Goal: Use online tool/utility: Use online tool/utility

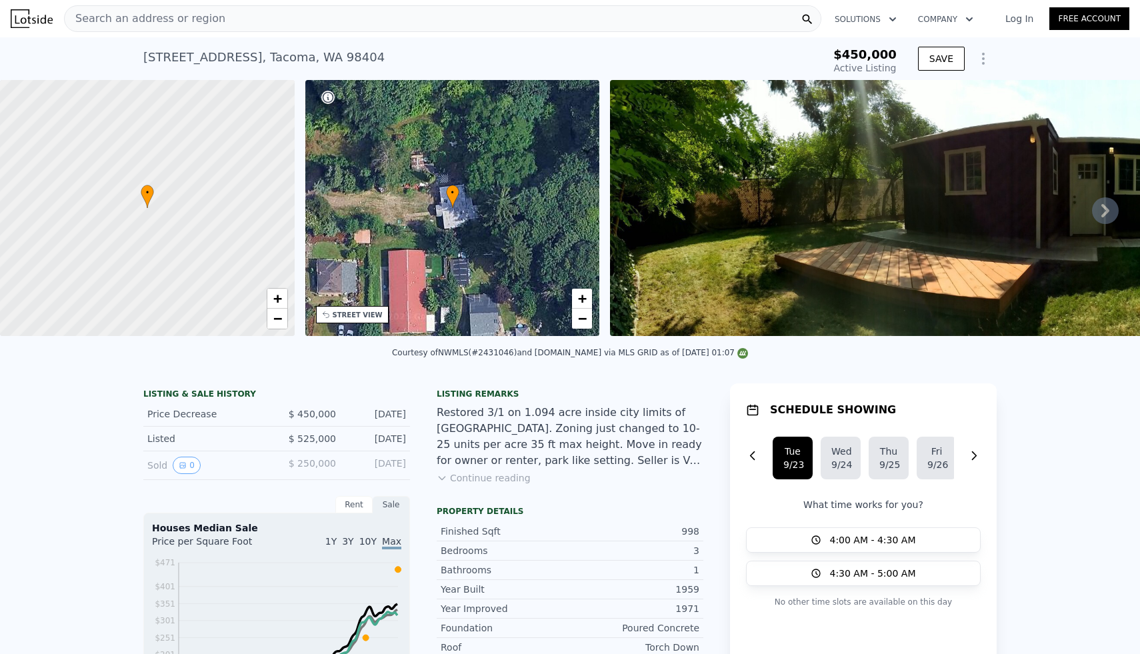
click at [296, 24] on div "Search an address or region" at bounding box center [443, 18] width 758 height 27
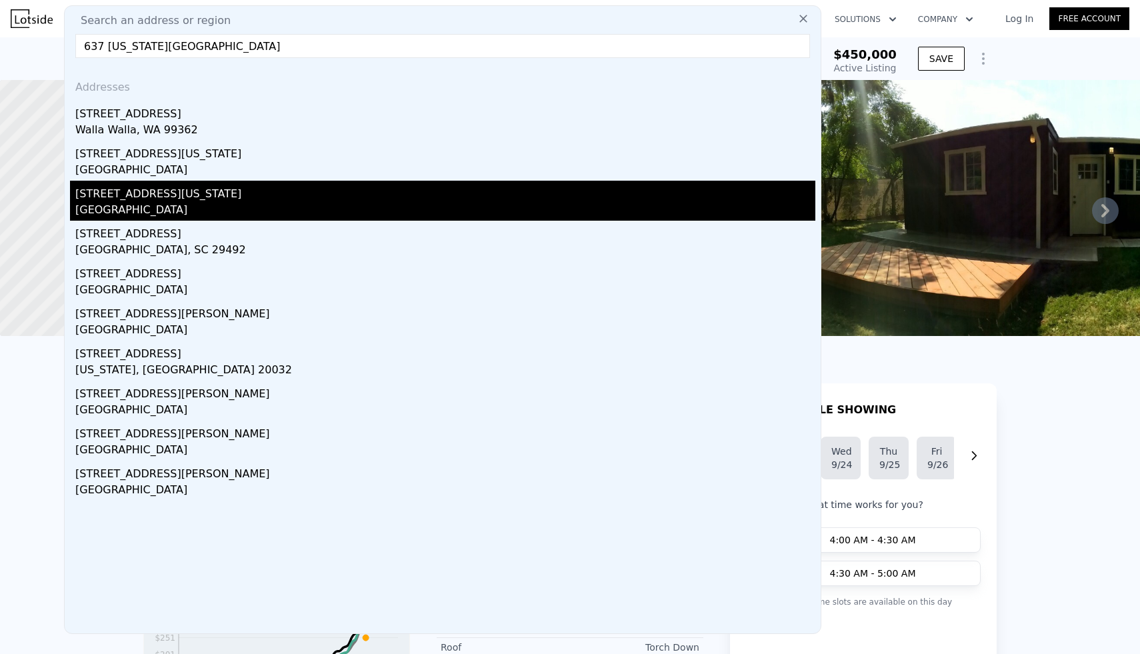
type input "637 [US_STATE][GEOGRAPHIC_DATA]"
click at [167, 195] on div "[STREET_ADDRESS][US_STATE]" at bounding box center [445, 191] width 740 height 21
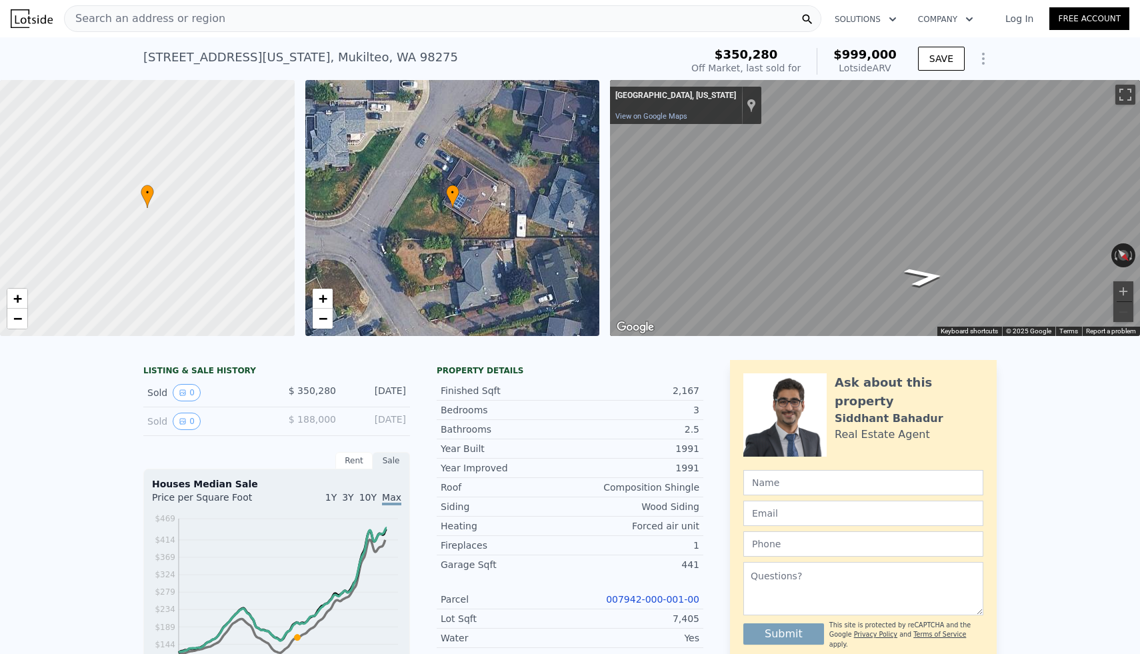
click at [333, 59] on div "[STREET_ADDRESS][US_STATE]" at bounding box center [300, 57] width 315 height 19
copy div "[STREET_ADDRESS][US_STATE] Sold [DATE] for $350,280 (~ARV $999k )"
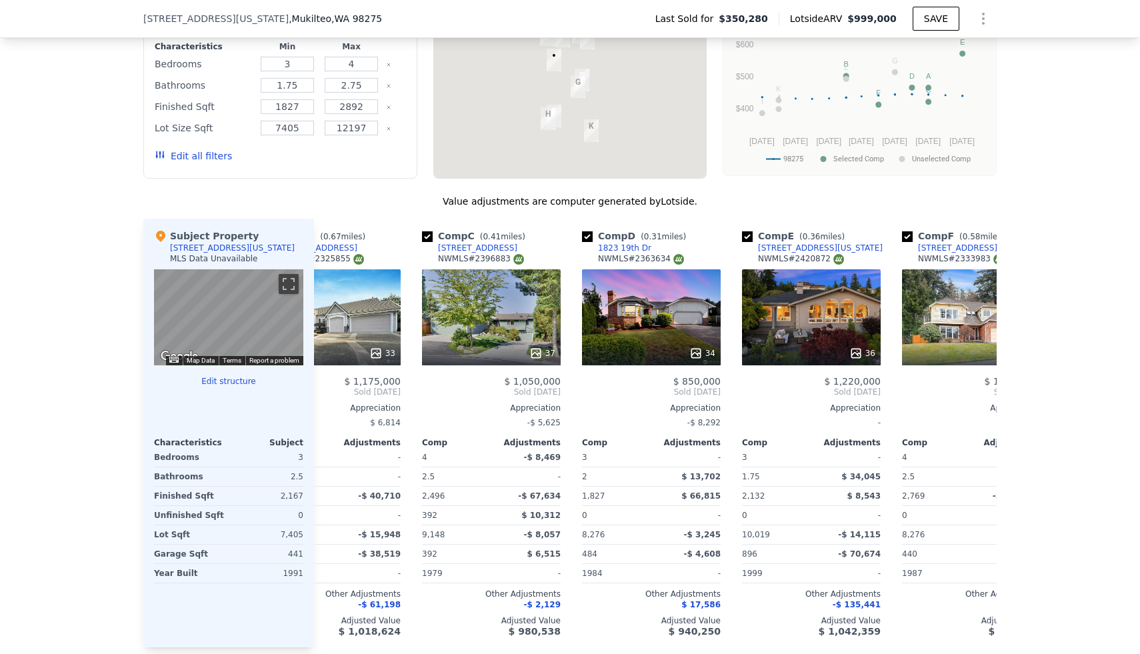
scroll to position [0, 231]
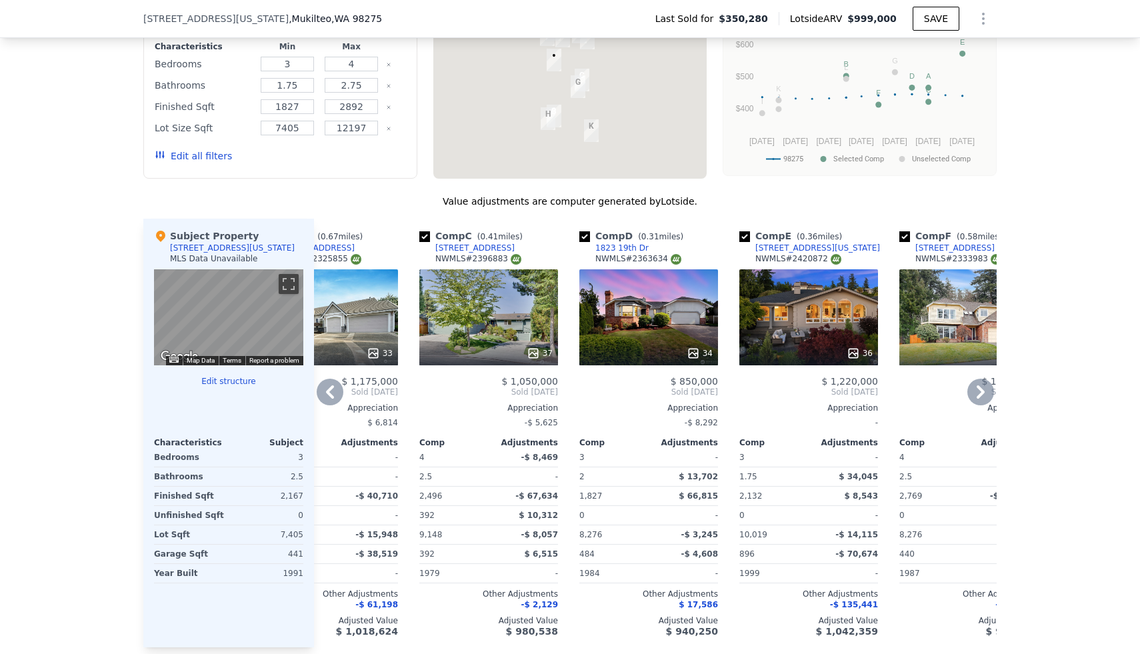
click at [863, 356] on div "36" at bounding box center [860, 353] width 26 height 13
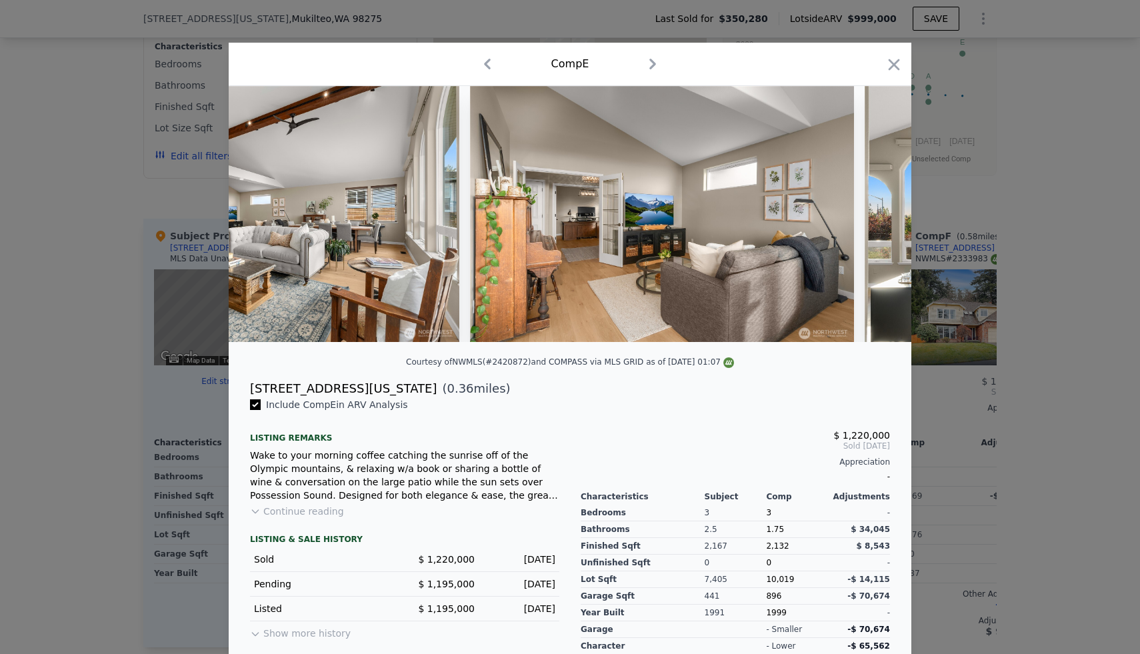
scroll to position [0, 4338]
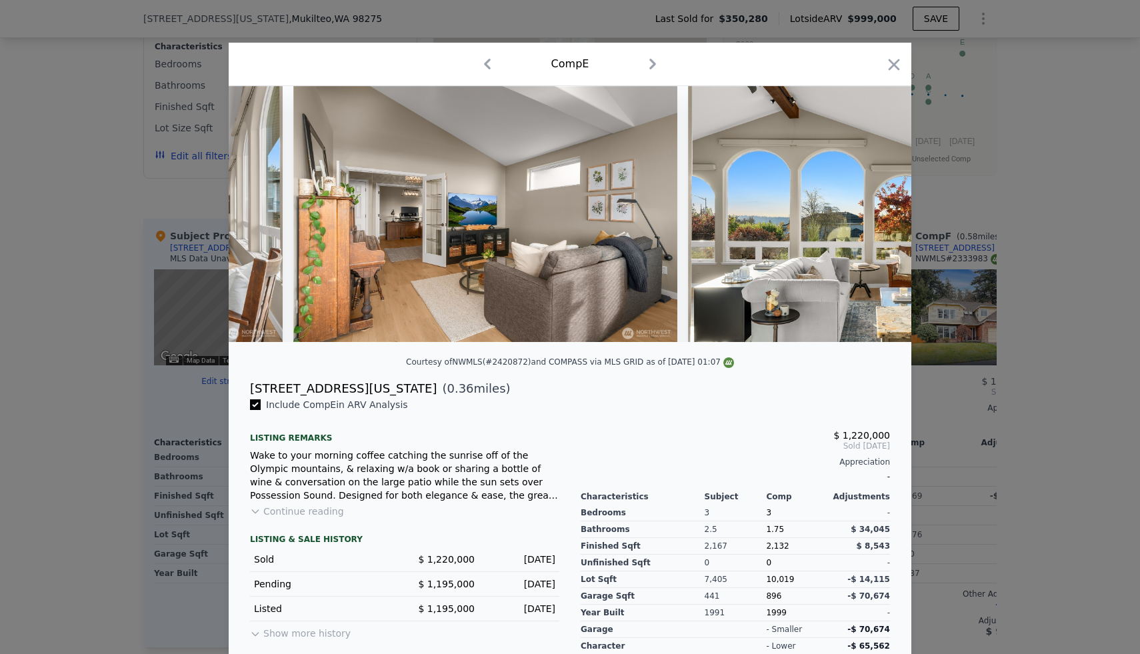
click at [1060, 265] on div at bounding box center [570, 327] width 1140 height 654
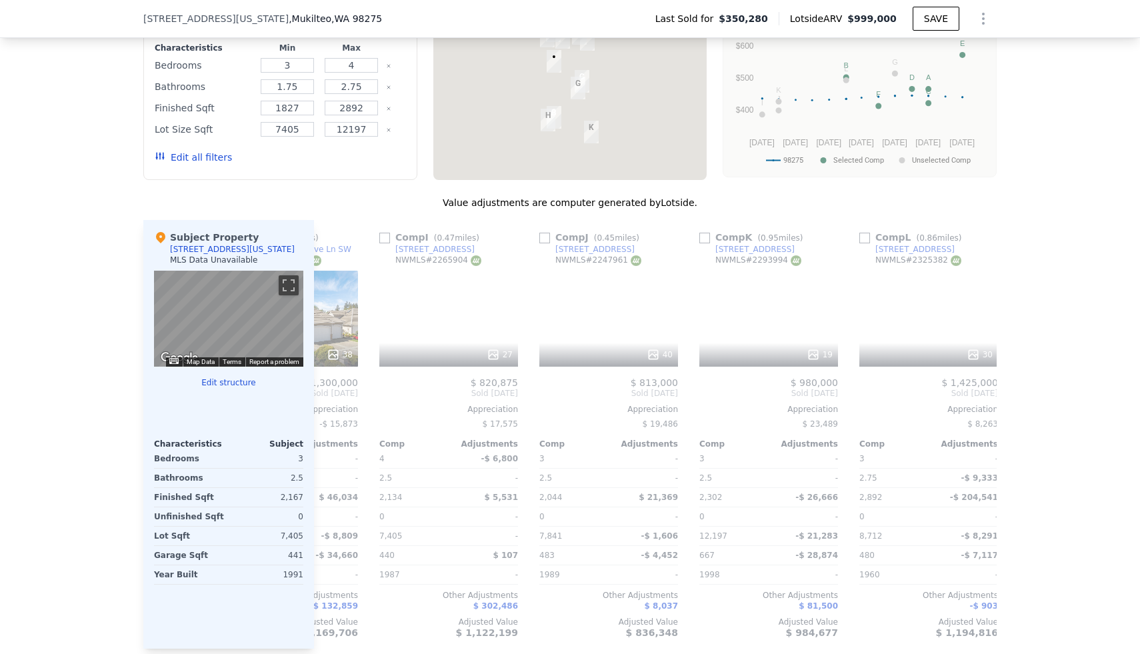
scroll to position [0, 1270]
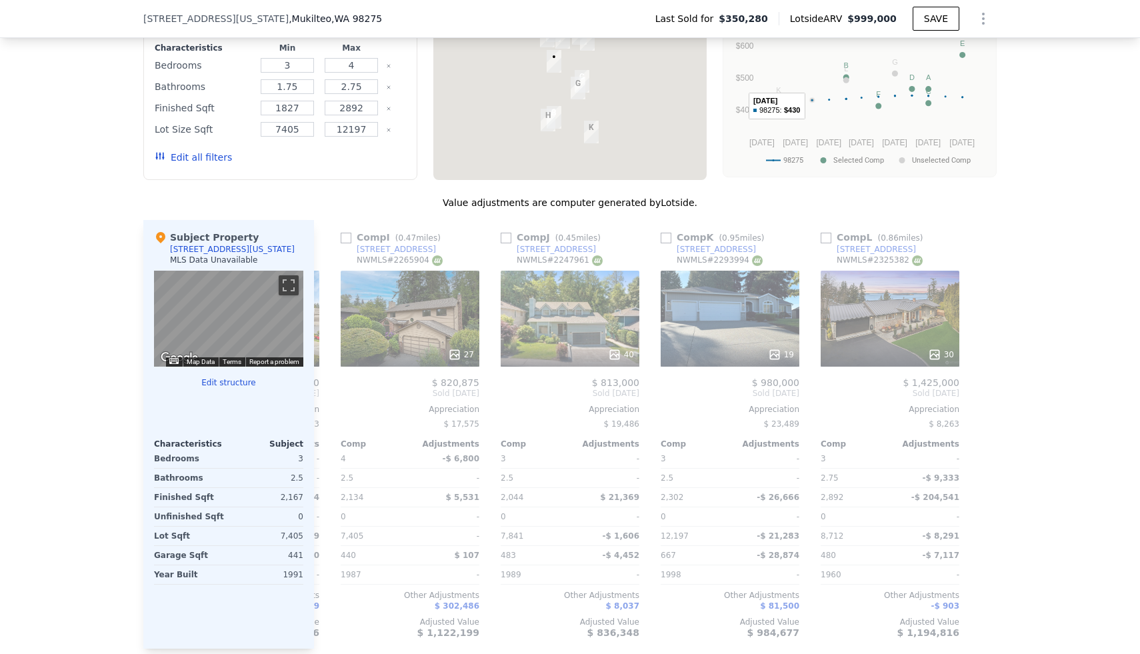
click at [227, 17] on span "[STREET_ADDRESS][US_STATE]" at bounding box center [215, 18] width 145 height 13
click at [133, 21] on div "[STREET_ADDRESS][US_STATE] Last Sold for $350,280 Lotside ARV $999,000 SAVE" at bounding box center [570, 19] width 1140 height 38
drag, startPoint x: 139, startPoint y: 19, endPoint x: 369, endPoint y: 30, distance: 229.7
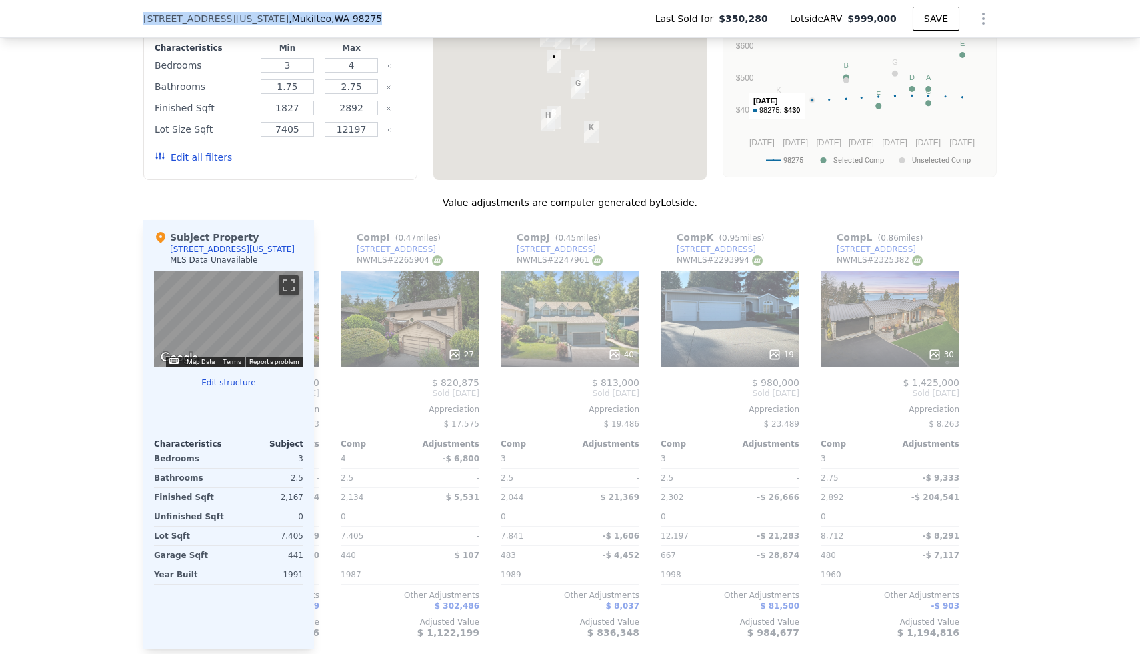
click at [369, 30] on div "[STREET_ADDRESS][US_STATE] Last Sold for $350,280 Lotside ARV $999,000 SAVE" at bounding box center [570, 19] width 1140 height 38
copy div "[STREET_ADDRESS][US_STATE]"
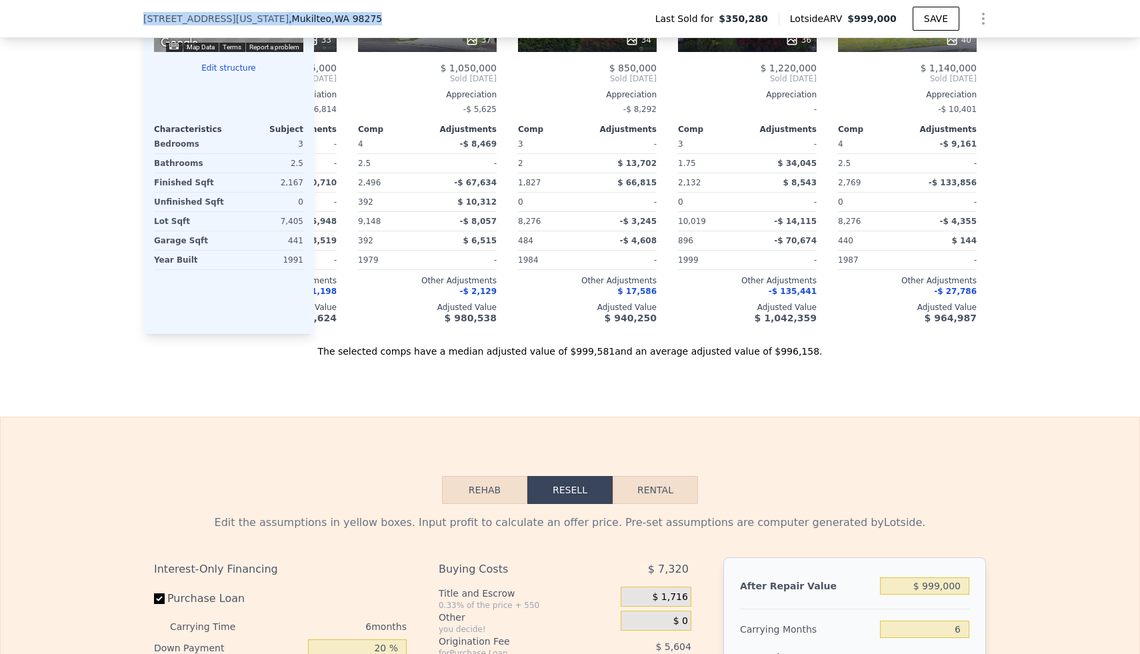
scroll to position [1475, 0]
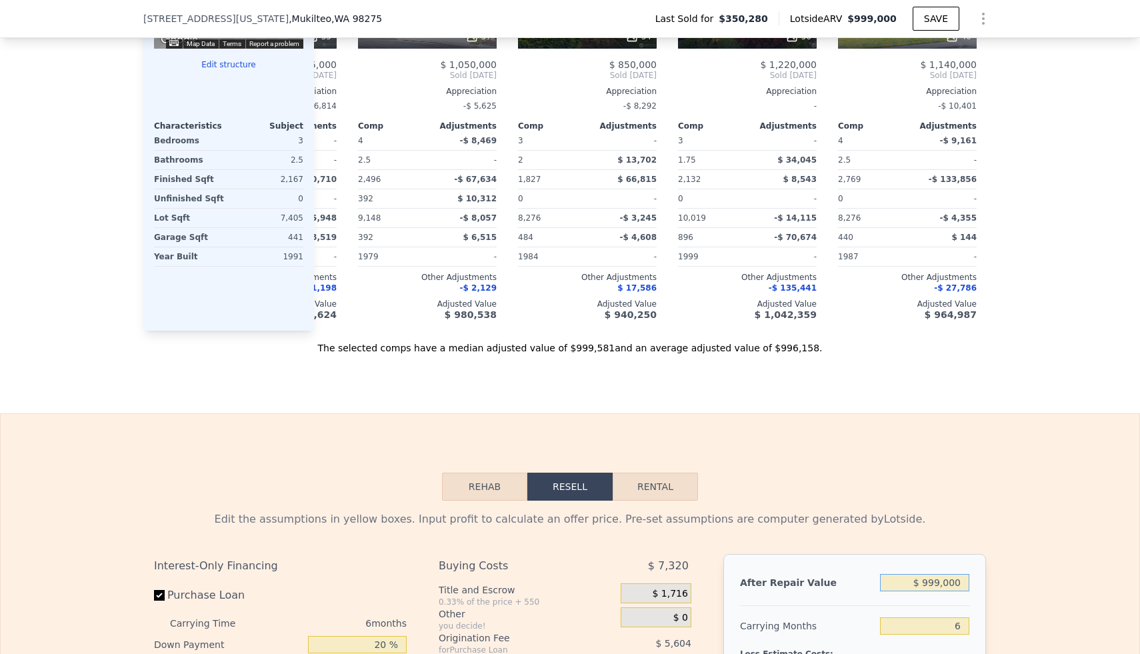
click at [932, 587] on input "$ 999,000" at bounding box center [924, 582] width 89 height 17
type input "$ 12"
type input "-$ 377,544"
type input "$ 125"
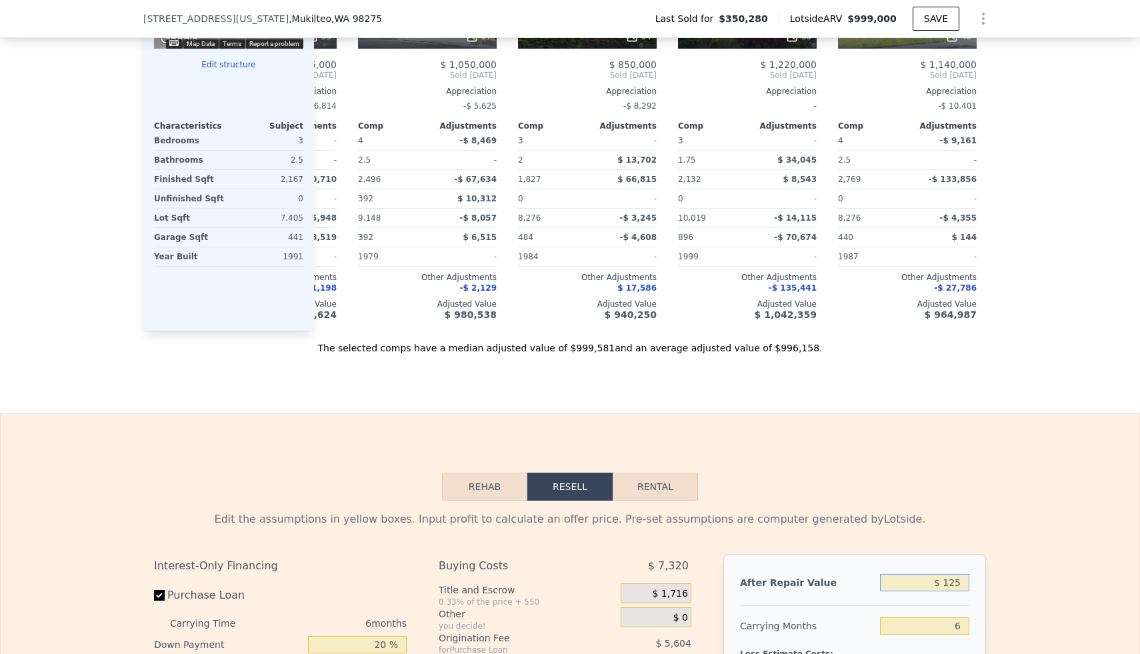
type input "-$ 377,439"
type input "$ 1,250"
type input "-$ 376,397"
type input "$ 12,500"
type input "-$ 365,972"
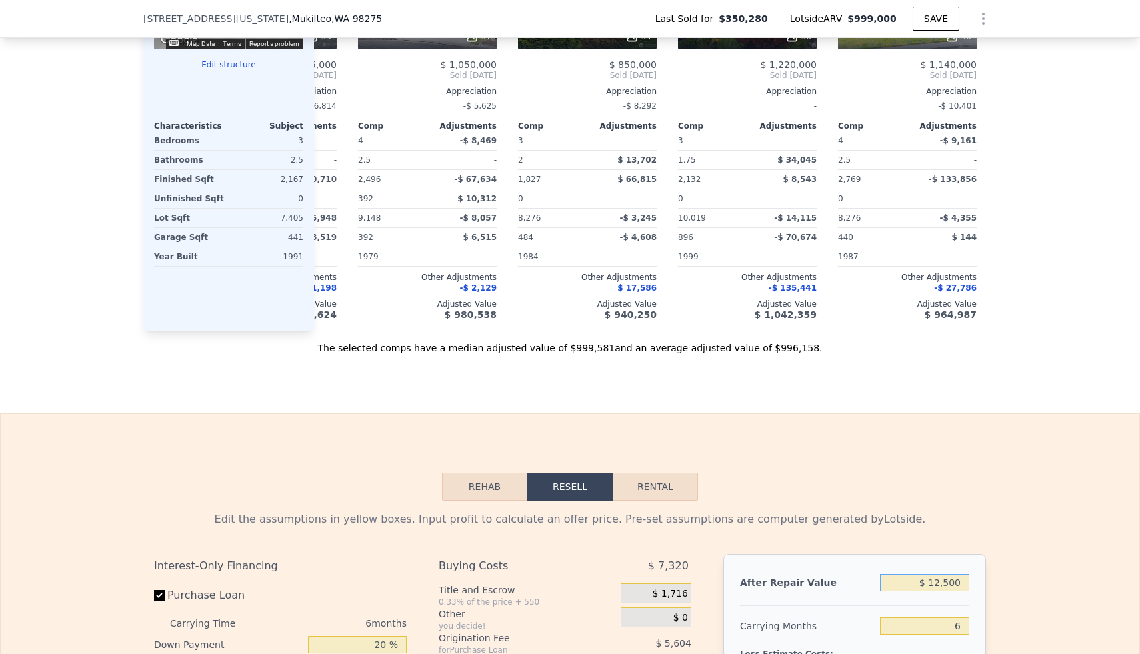
type input "$ 125,000"
type input "-$ 261,697"
type input "$ 1,250,000"
type input "$ 781,031"
type input "$ 125,000"
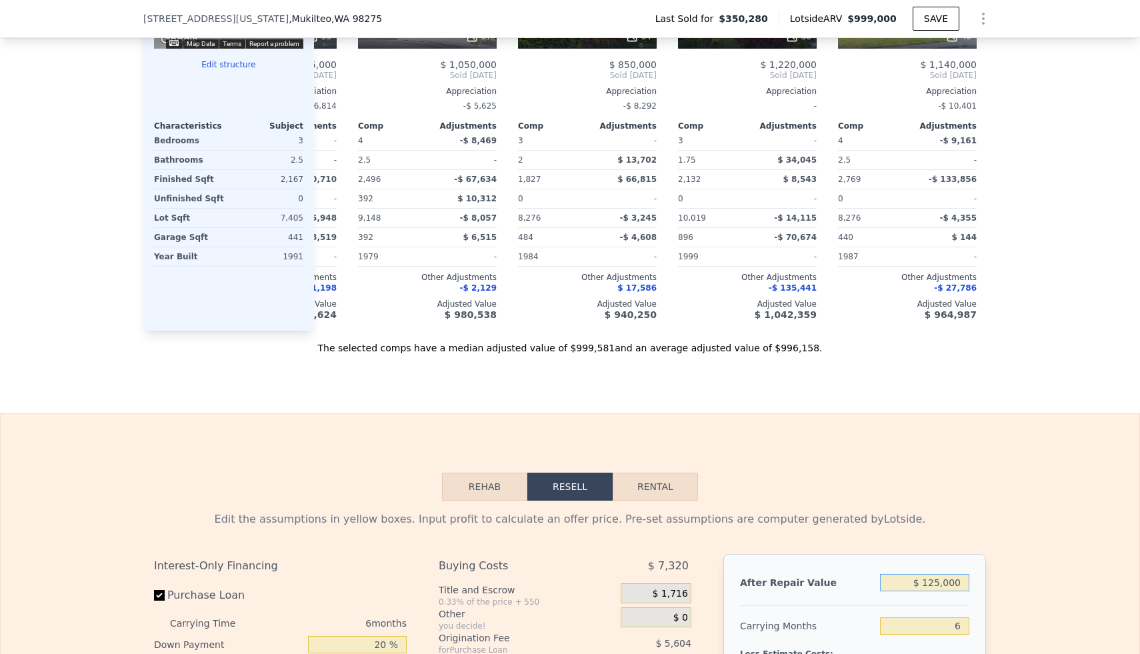
type input "-$ 261,697"
type input "$ 12,500"
type input "-$ 365,972"
type input "$ 1,250"
type input "-$ 376,397"
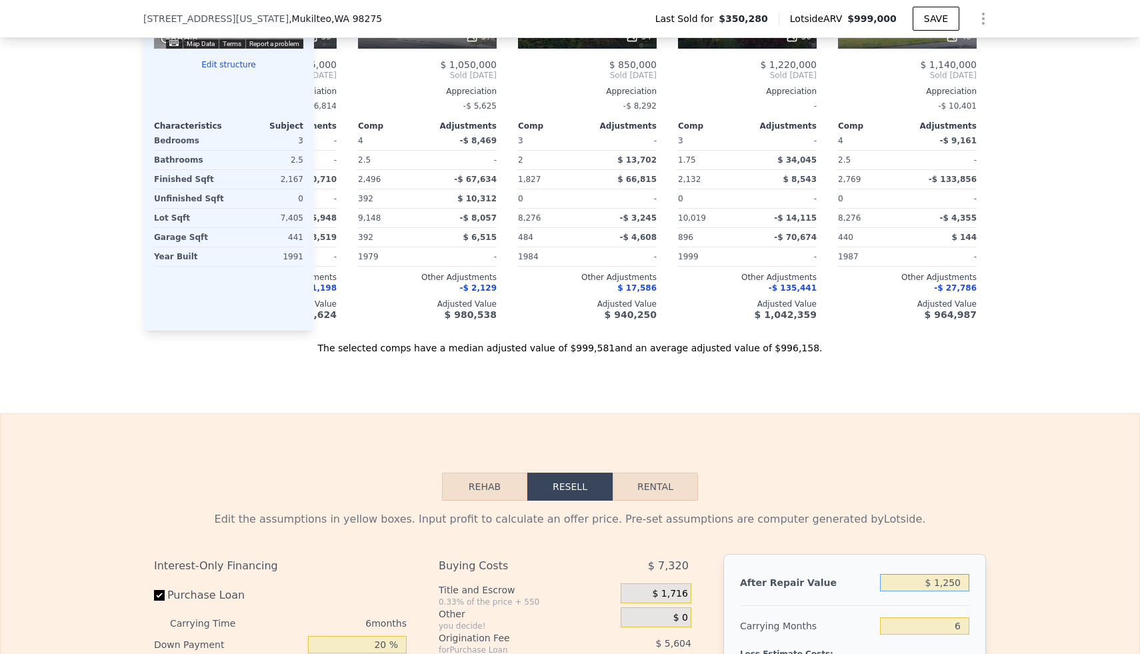
type input "$ 125"
type input "-$ 377,439"
type input "$ 12"
type input "-$ 377,544"
type input "$ 122"
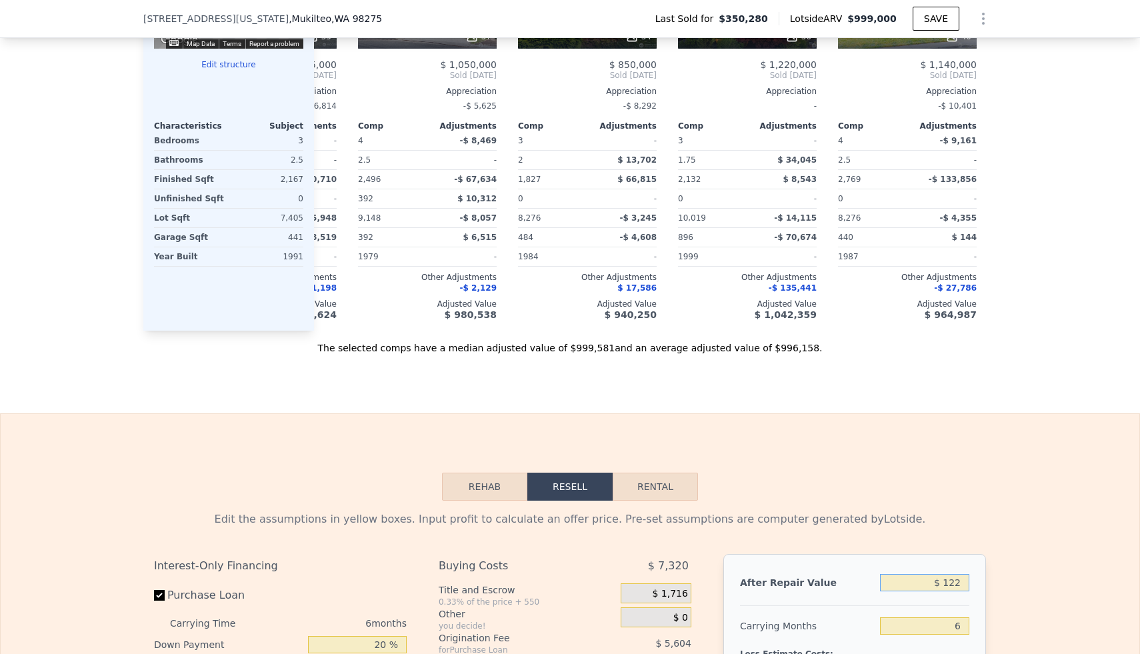
type input "-$ 377,442"
type input "$ 1,220"
type input "-$ 376,426"
type input "$ 12,200"
type input "-$ 366,248"
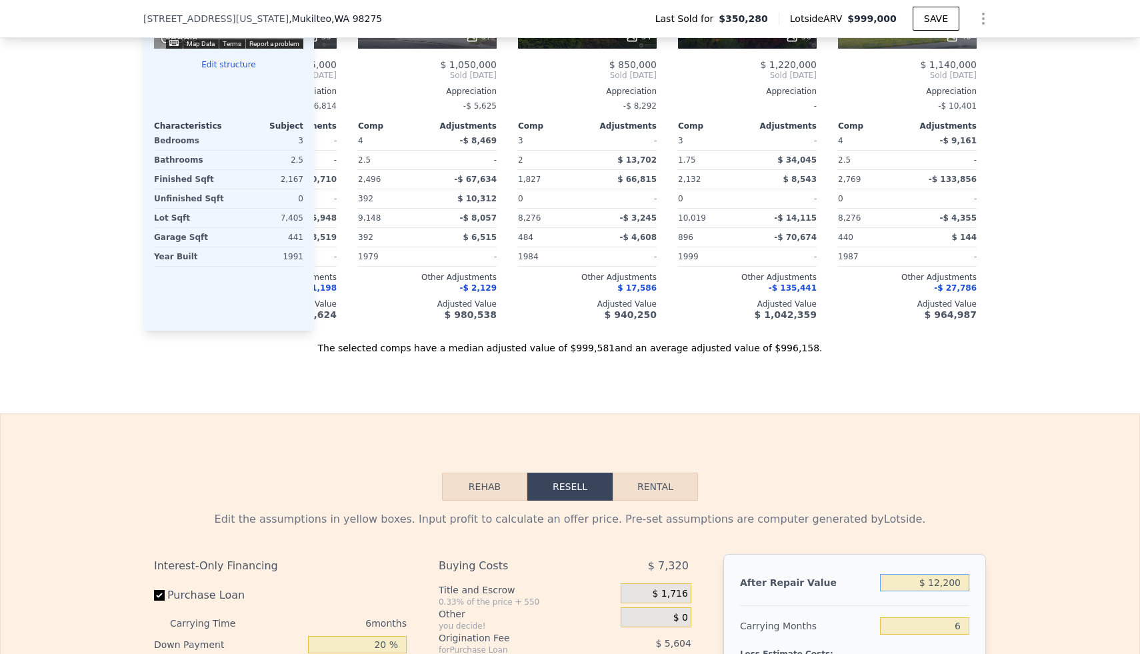
type input "$ 122,000"
type input "-$ 264,478"
type input "$ 1,220,000"
type input "$ 753,225"
type input "$ 1,220,000"
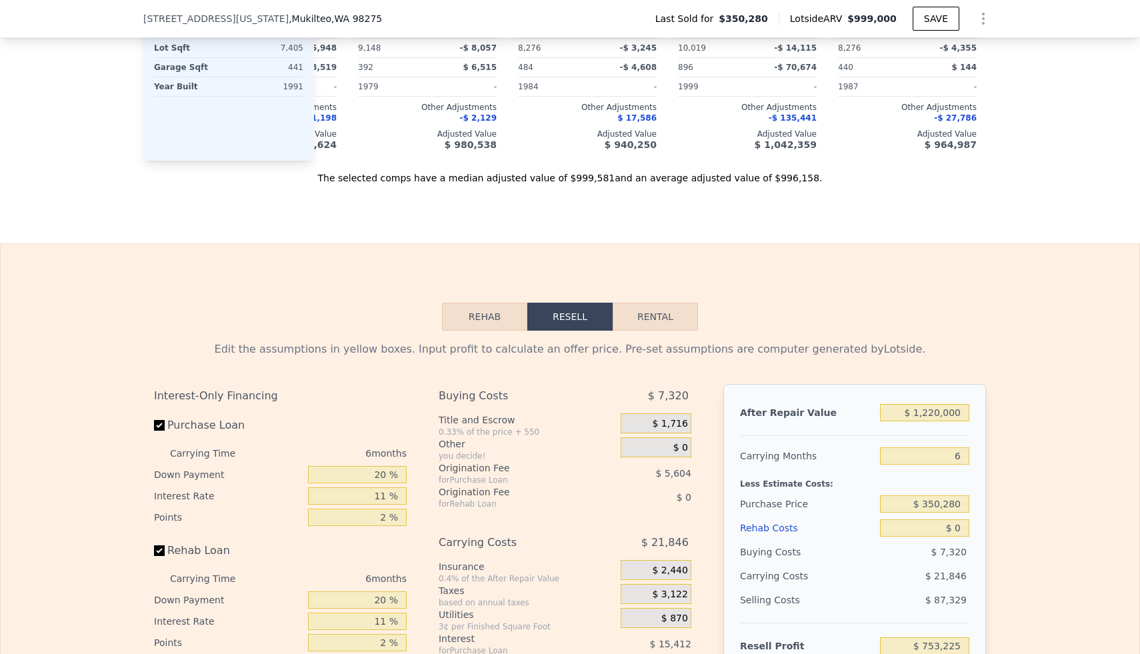
scroll to position [1646, 0]
click at [943, 506] on input "$ 350,280" at bounding box center [924, 502] width 89 height 17
click at [956, 530] on input "$ 0" at bounding box center [924, 526] width 89 height 17
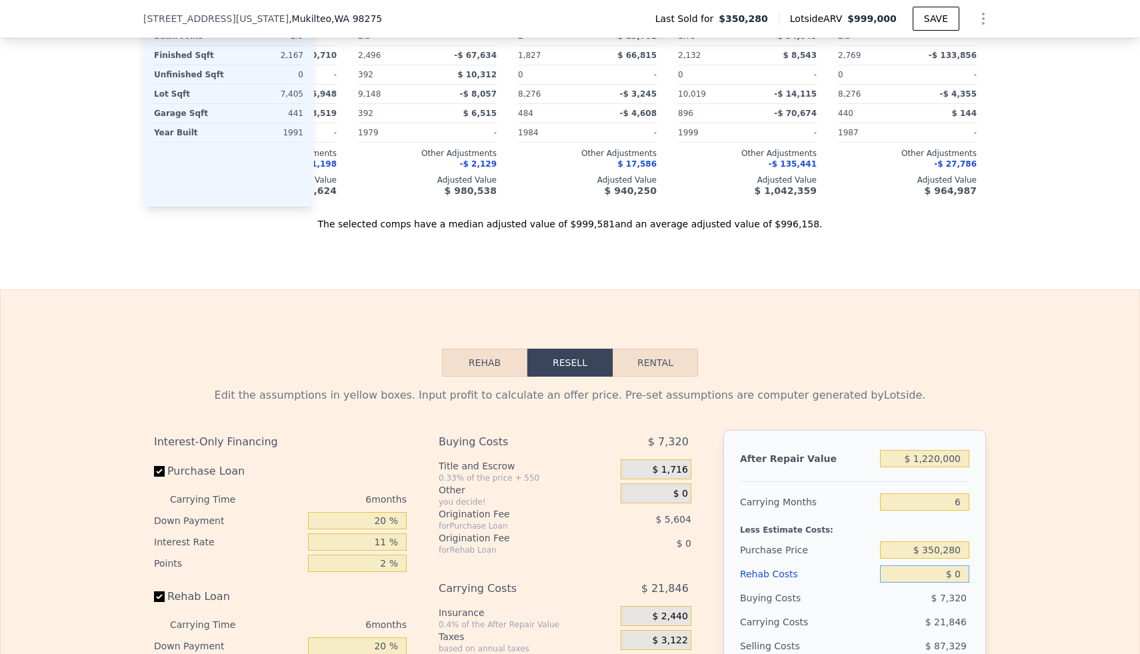
scroll to position [1585, 0]
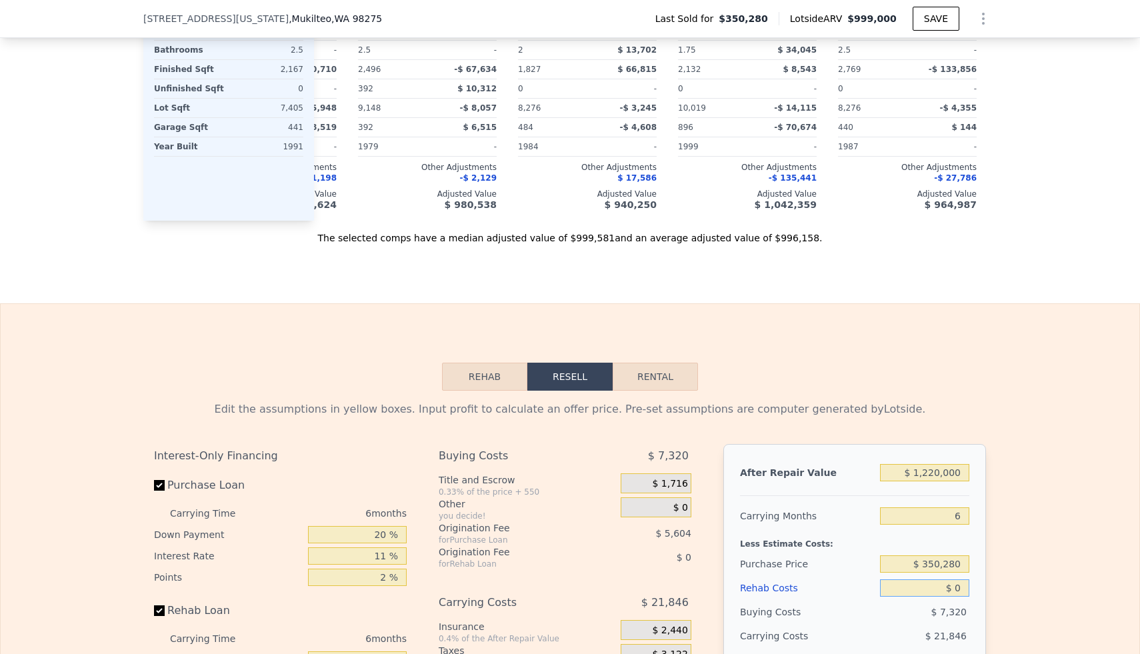
type input "$ 10"
type input "$ 753,215"
type input "$ 150"
type input "$ 753,067"
type input "$ 1,500"
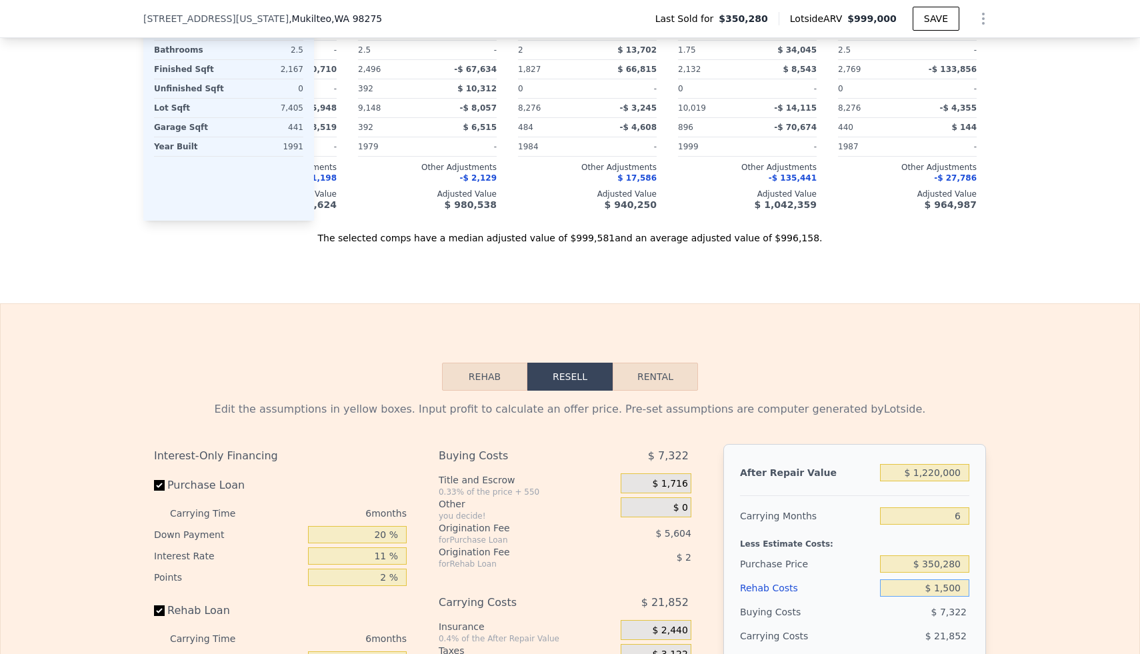
type input "$ 751,635"
type input "$ 15,000"
type input "$ 737,325"
type input "$ 150,000"
type input "$ 594,225"
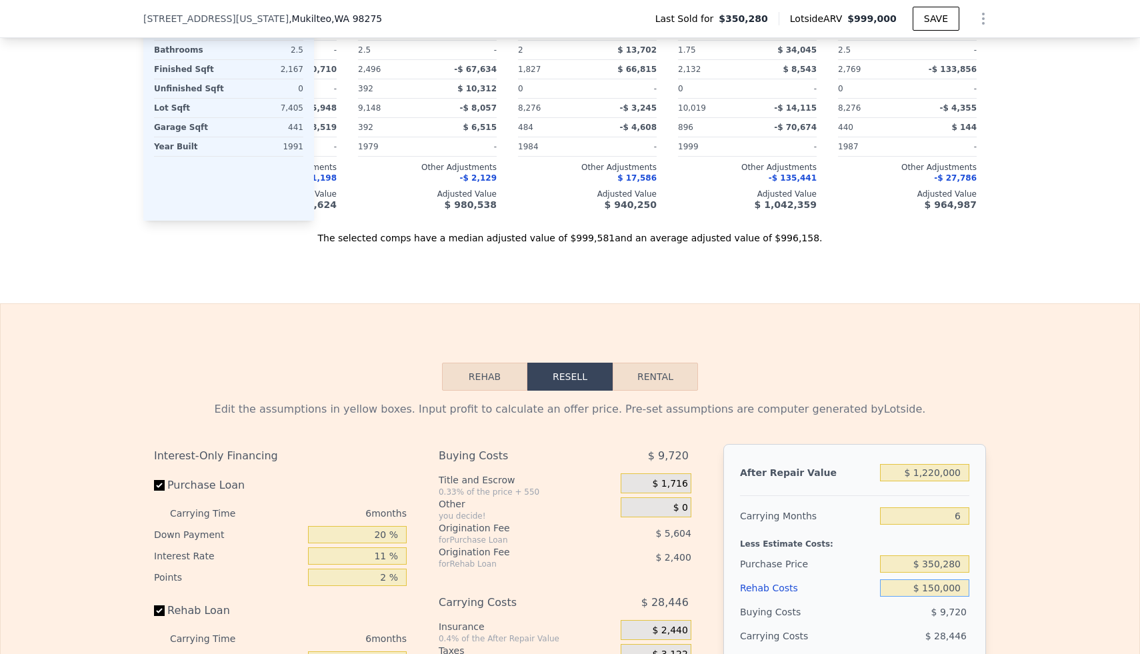
type input "$ 150,000"
click at [1032, 473] on div "Edit the assumptions in yellow boxes. Input profit to calculate an offer price.…" at bounding box center [570, 639] width 1139 height 496
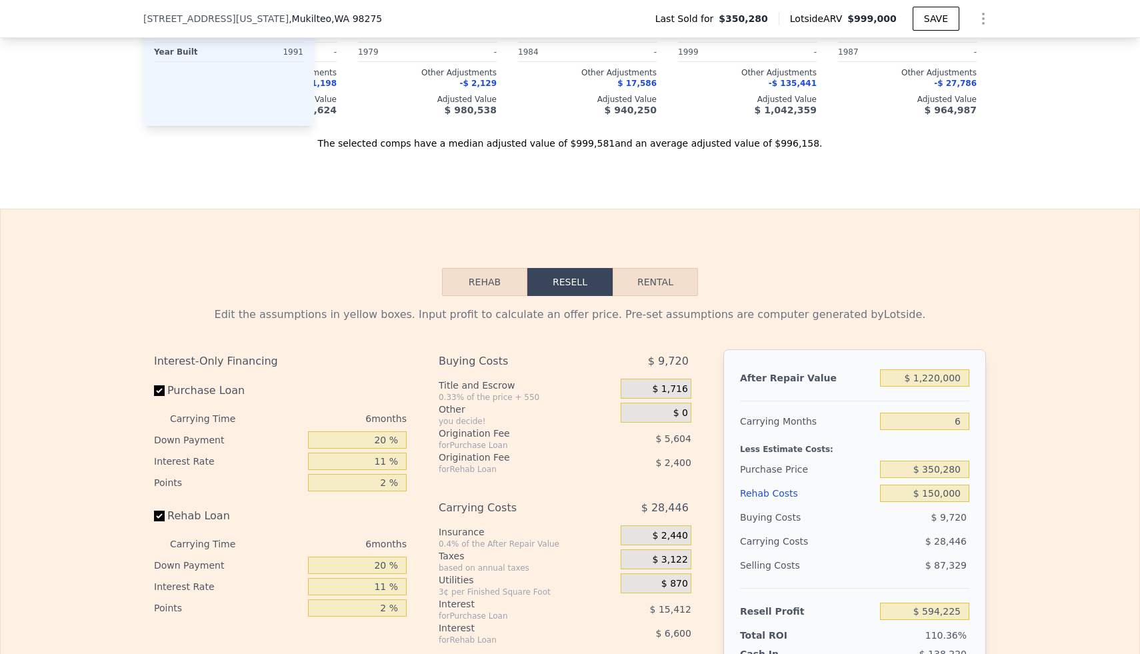
scroll to position [1686, 0]
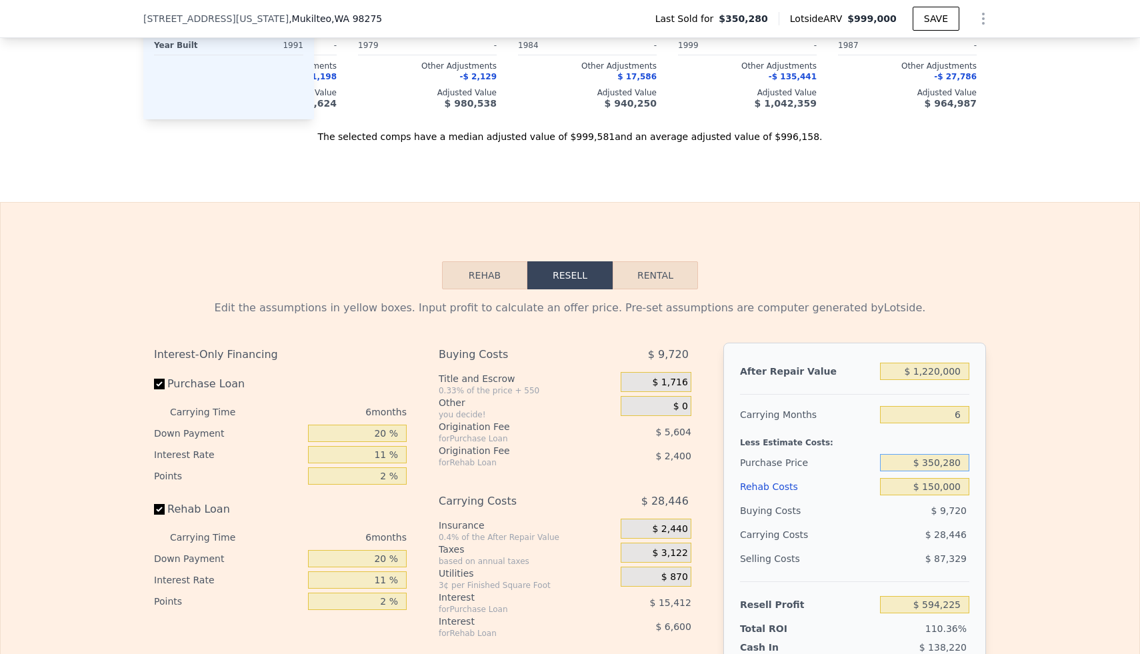
click at [960, 470] on input "$ 350,280" at bounding box center [924, 462] width 89 height 17
type input "$ 600,000"
click at [1026, 443] on div "Edit the assumptions in yellow boxes. Input profit to calculate an offer price.…" at bounding box center [570, 537] width 1139 height 496
type input "$ 328,691"
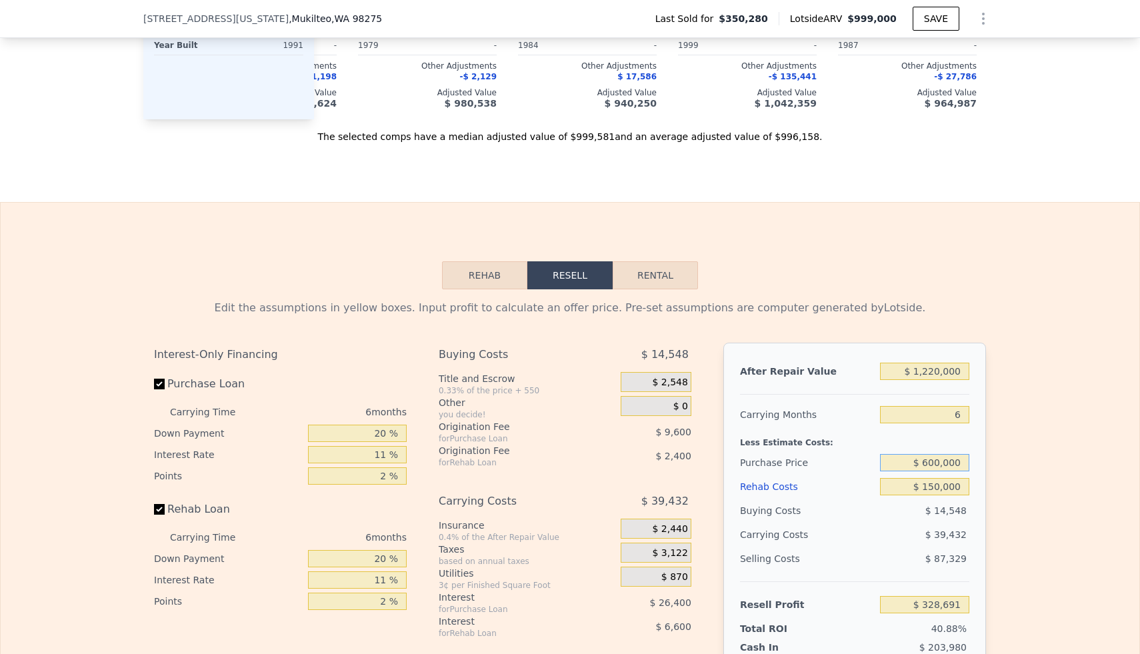
click at [953, 462] on input "$ 600,000" at bounding box center [924, 462] width 89 height 17
type input "$ 800,000"
click at [1002, 451] on div "Edit the assumptions in yellow boxes. Input profit to calculate an offer price.…" at bounding box center [570, 537] width 1139 height 496
type input "$ 116,023"
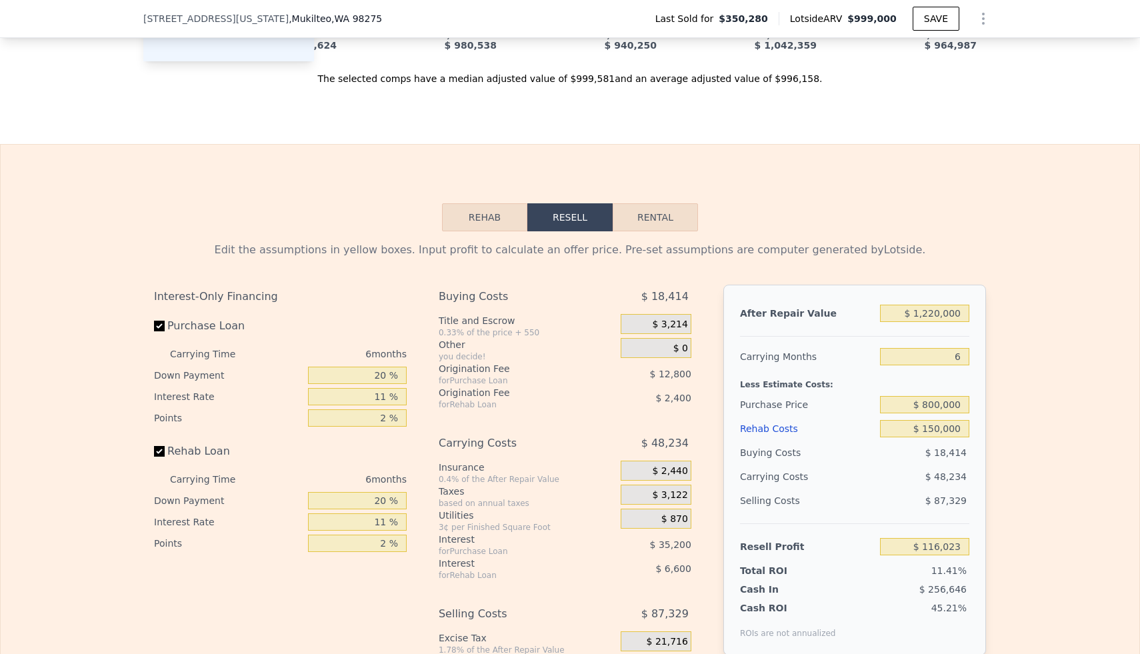
scroll to position [1745, 0]
click at [956, 410] on input "$ 800,000" at bounding box center [924, 403] width 89 height 17
type input "$ 775,000"
click at [1047, 407] on div "Edit the assumptions in yellow boxes. Input profit to calculate an offer price.…" at bounding box center [570, 478] width 1139 height 496
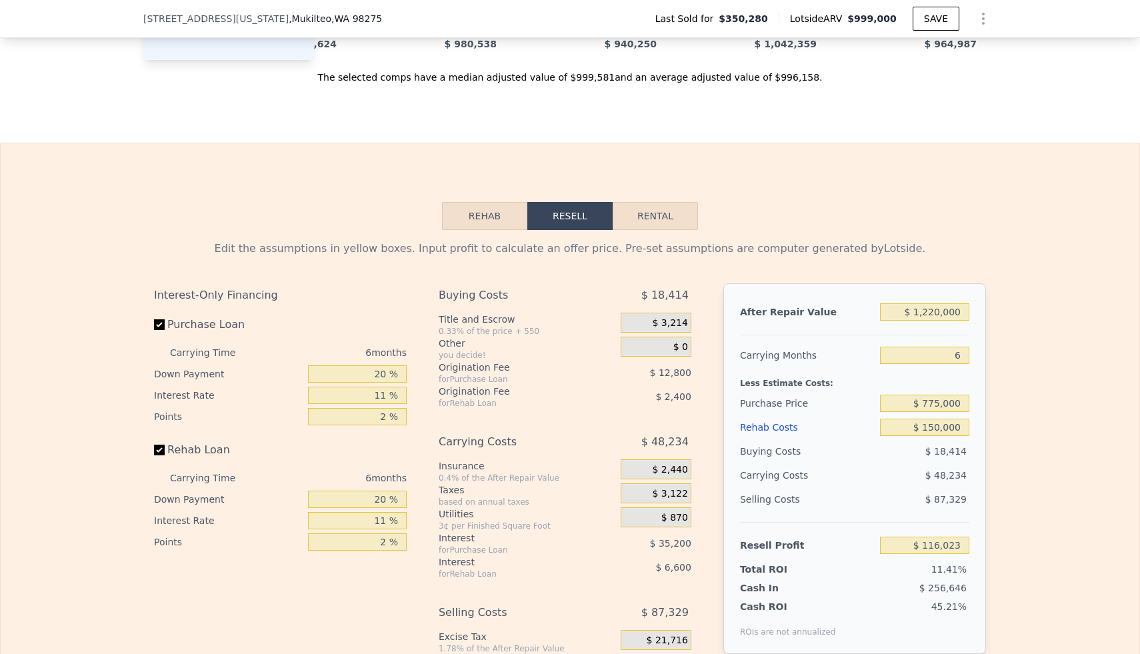
type input "$ 142,610"
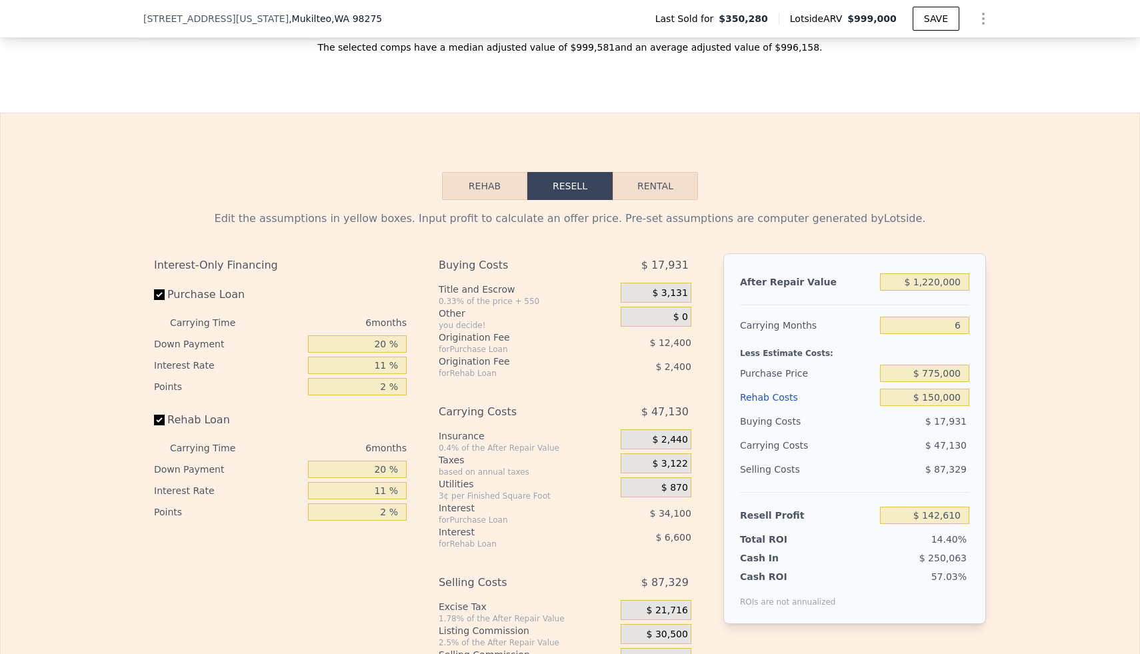
scroll to position [1771, 0]
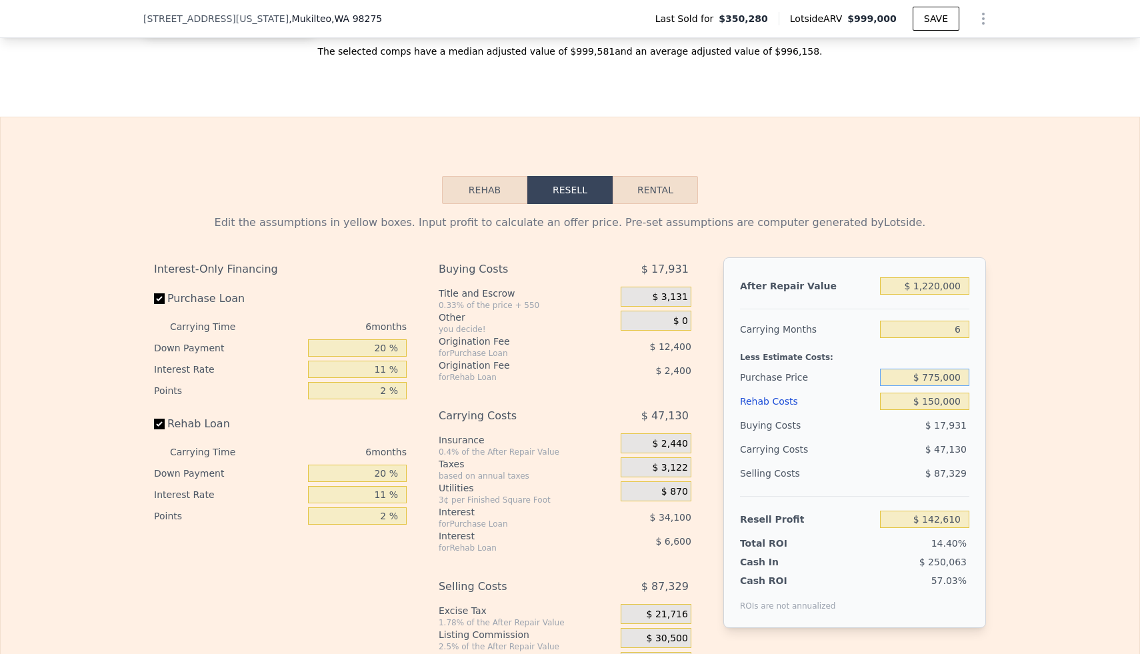
click at [946, 378] on input "$ 775,000" at bounding box center [924, 377] width 89 height 17
type input "$ 770,000"
click at [1022, 410] on div "Edit the assumptions in yellow boxes. Input profit to calculate an offer price.…" at bounding box center [570, 452] width 1139 height 496
type input "$ 147,923"
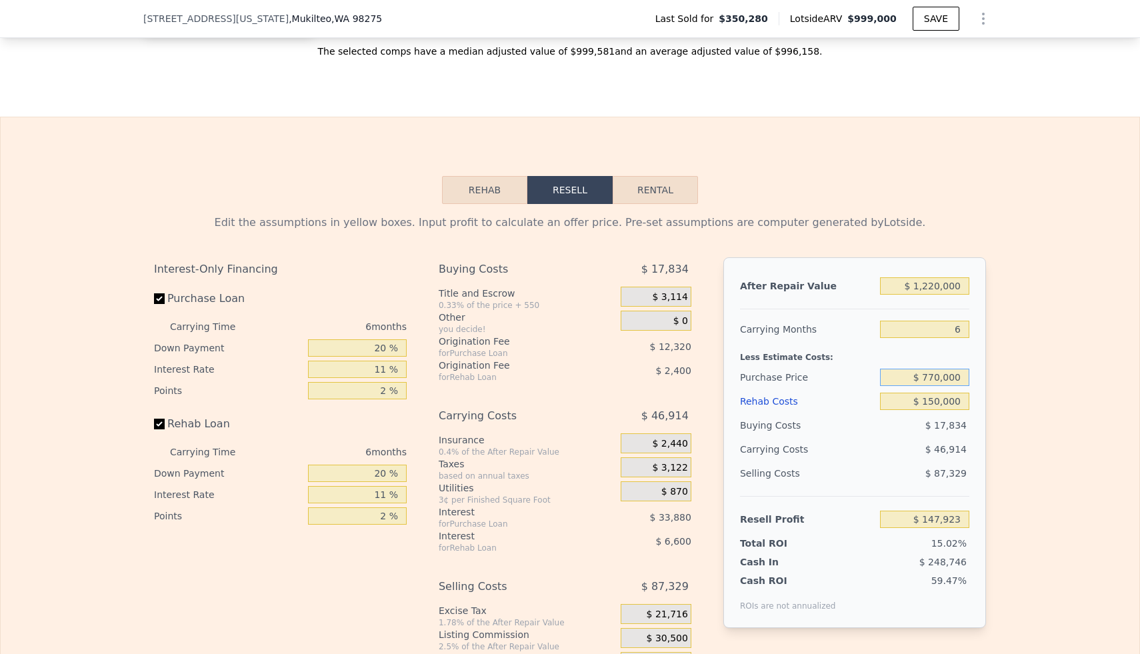
click at [942, 377] on input "$ 770,000" at bounding box center [924, 377] width 89 height 17
